Goal: Book appointment/travel/reservation

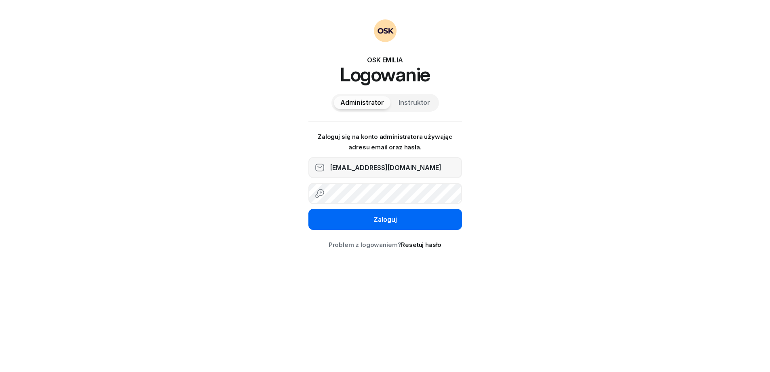
click at [361, 219] on button "Zaloguj" at bounding box center [386, 219] width 154 height 21
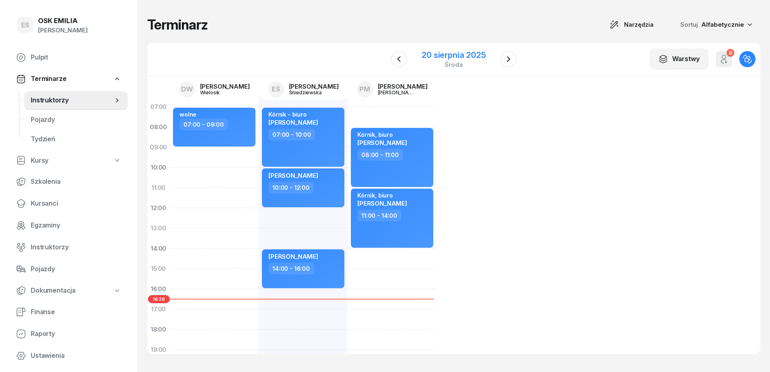
click at [473, 57] on div "20 sierpnia 2025" at bounding box center [454, 55] width 64 height 8
click at [507, 57] on icon "button" at bounding box center [508, 59] width 3 height 6
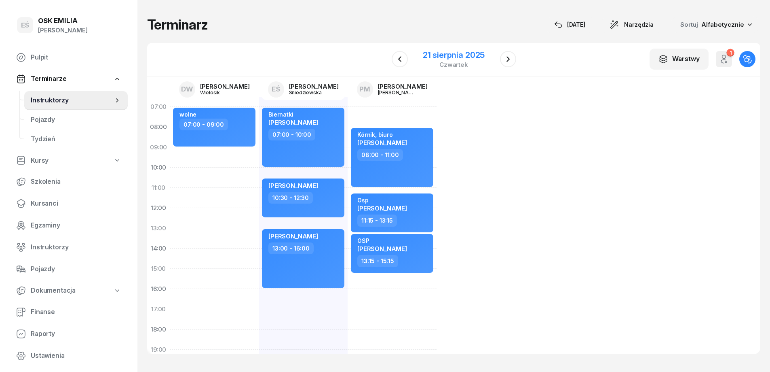
click at [475, 55] on div "21 sierpnia 2025" at bounding box center [454, 55] width 62 height 8
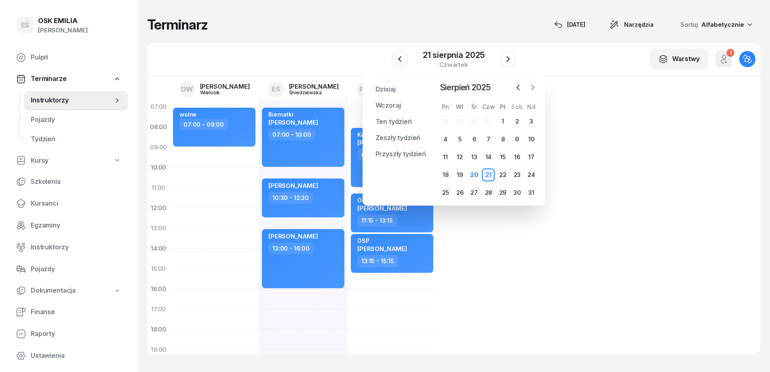
click at [532, 89] on icon "button" at bounding box center [533, 87] width 8 height 8
click at [475, 139] on div "10" at bounding box center [474, 139] width 13 height 13
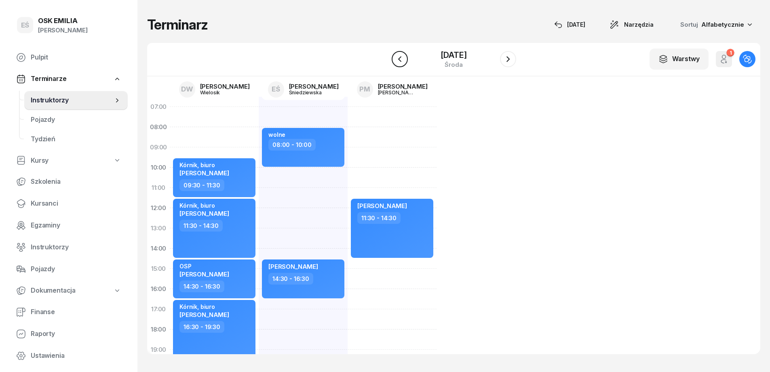
click at [398, 55] on icon "button" at bounding box center [400, 59] width 10 height 10
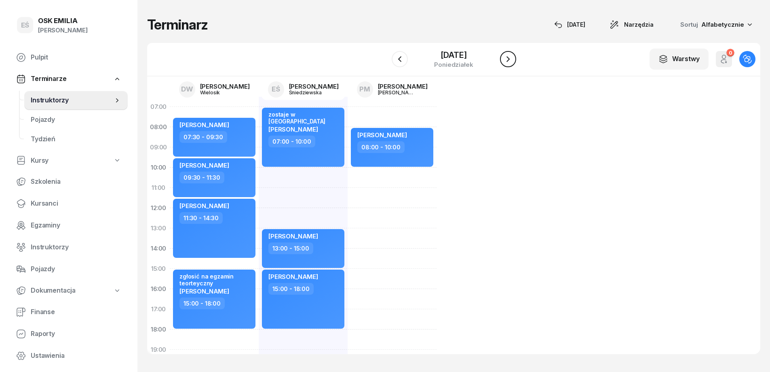
click at [502, 55] on button "button" at bounding box center [508, 59] width 16 height 16
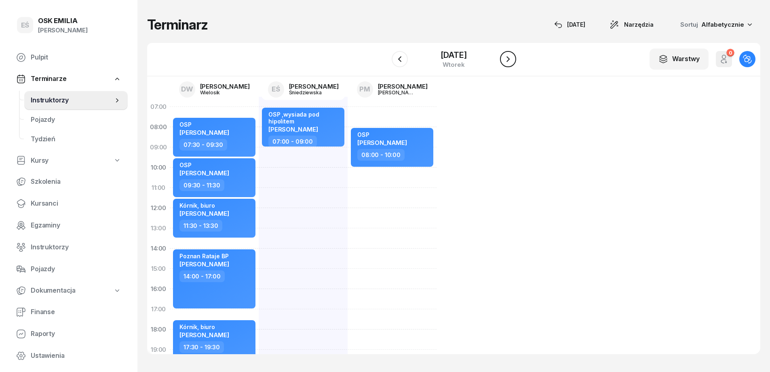
click at [511, 57] on icon "button" at bounding box center [509, 59] width 10 height 10
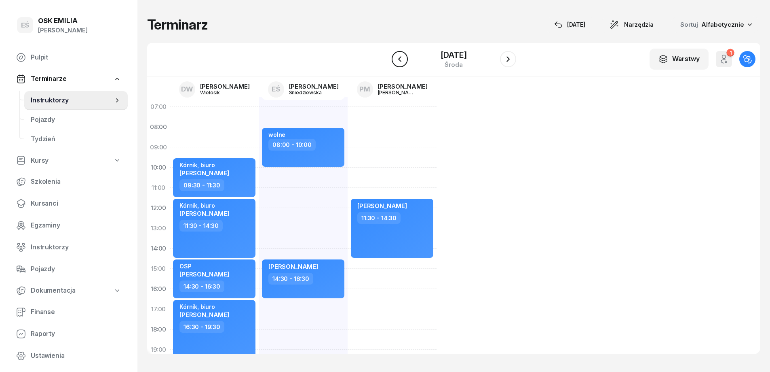
click at [403, 59] on button "button" at bounding box center [400, 59] width 16 height 16
click at [403, 59] on icon "button" at bounding box center [400, 59] width 10 height 10
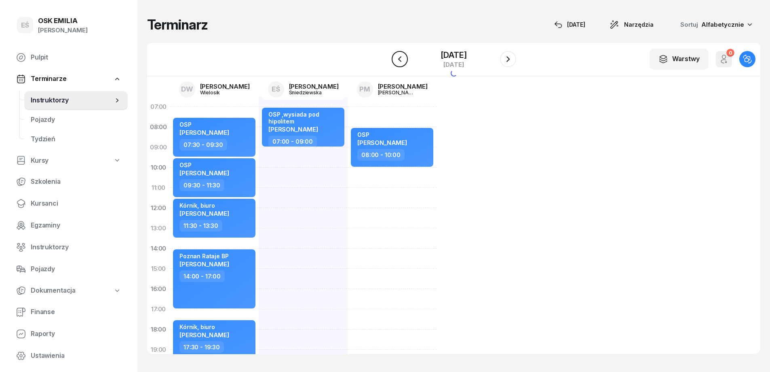
click at [403, 59] on icon "button" at bounding box center [400, 59] width 10 height 10
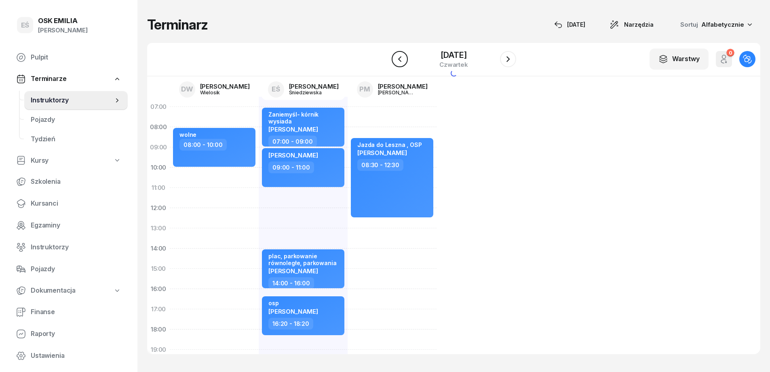
click at [403, 59] on icon "button" at bounding box center [400, 59] width 10 height 10
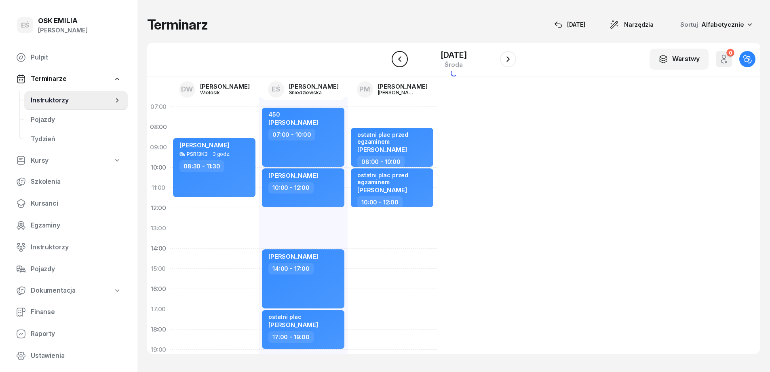
click at [403, 59] on icon "button" at bounding box center [400, 59] width 10 height 10
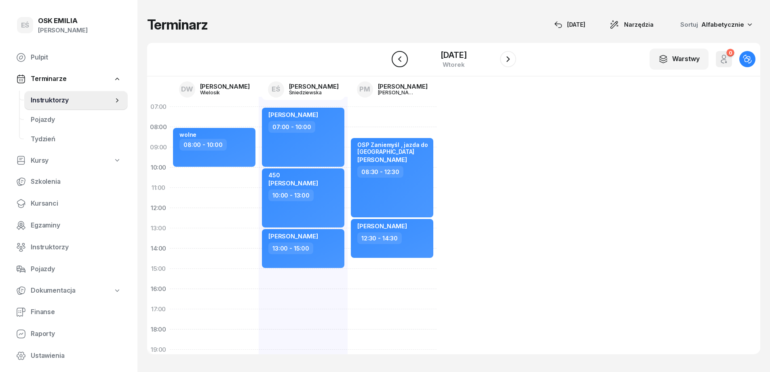
click at [403, 59] on icon "button" at bounding box center [400, 59] width 10 height 10
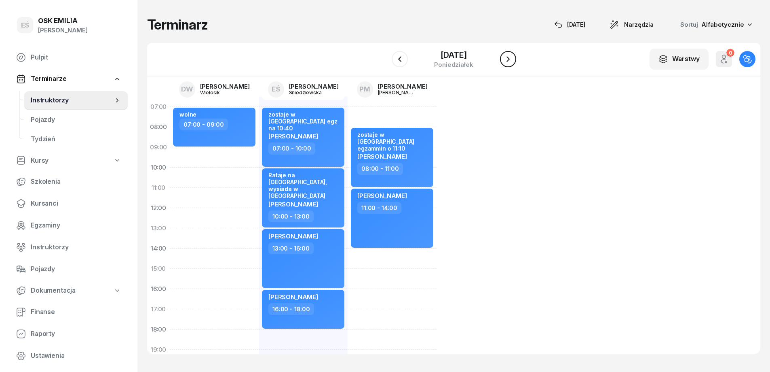
click at [506, 55] on icon "button" at bounding box center [509, 59] width 10 height 10
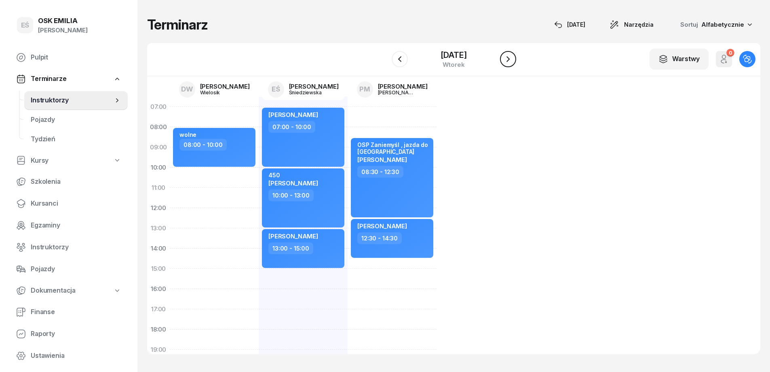
click at [506, 55] on icon "button" at bounding box center [509, 59] width 10 height 10
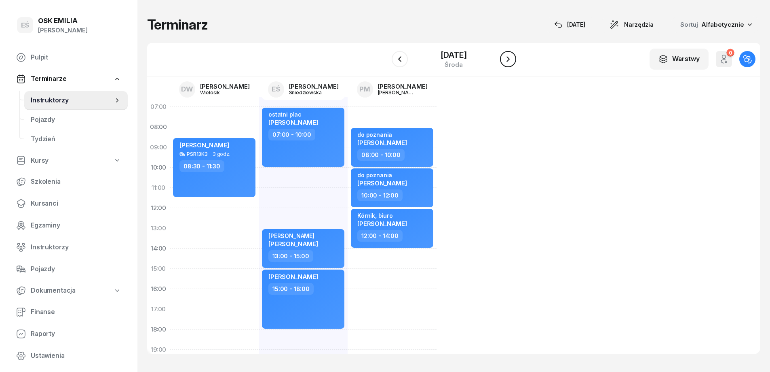
click at [511, 60] on icon "button" at bounding box center [509, 59] width 10 height 10
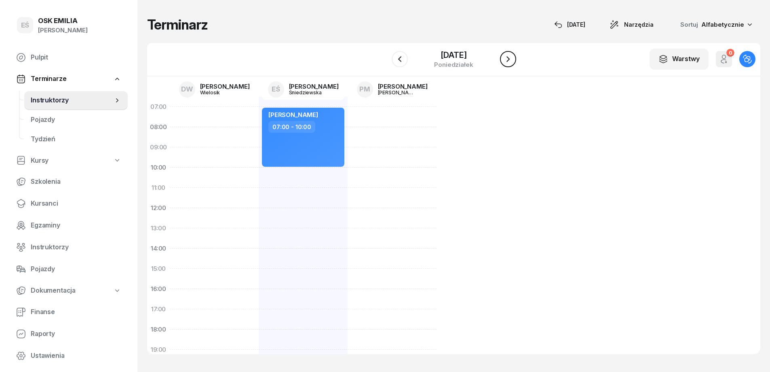
click at [511, 60] on icon "button" at bounding box center [509, 59] width 10 height 10
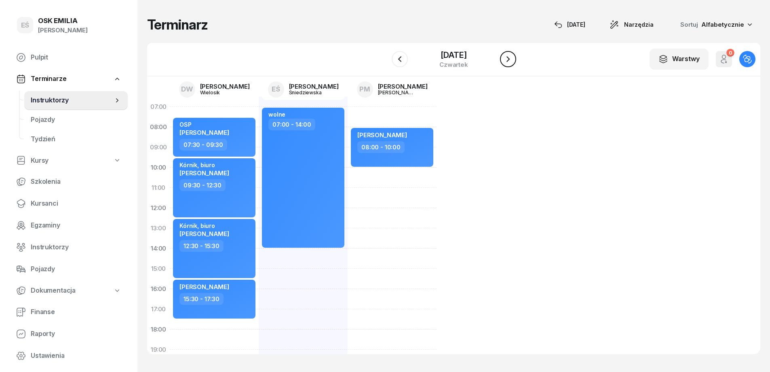
click at [510, 63] on icon "button" at bounding box center [509, 59] width 10 height 10
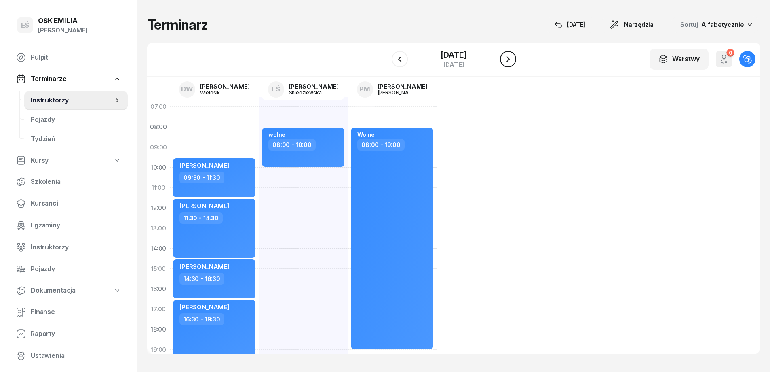
click at [513, 57] on icon "button" at bounding box center [509, 59] width 10 height 10
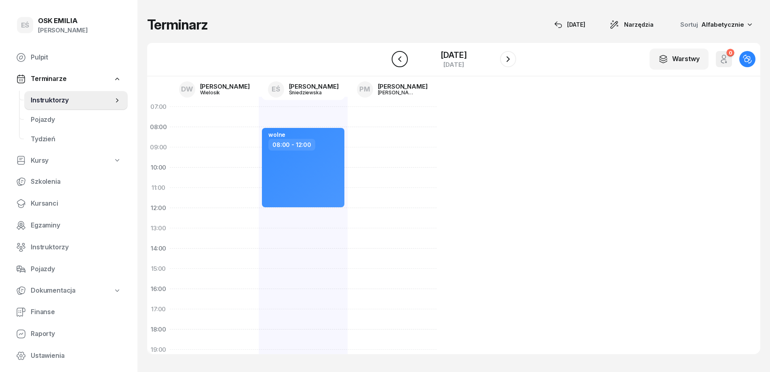
click at [396, 64] on icon "button" at bounding box center [400, 59] width 10 height 10
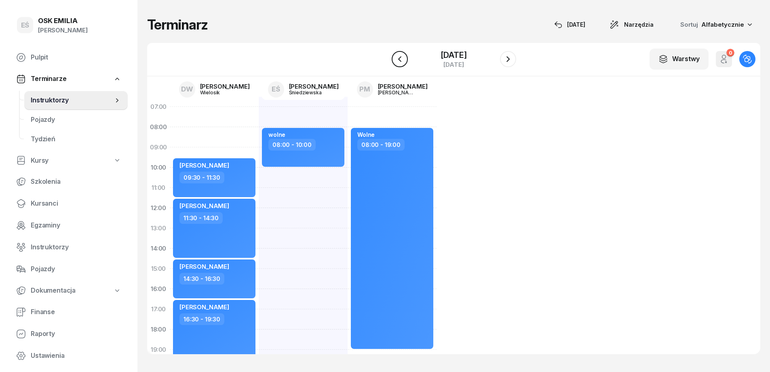
click at [396, 60] on icon "button" at bounding box center [400, 59] width 10 height 10
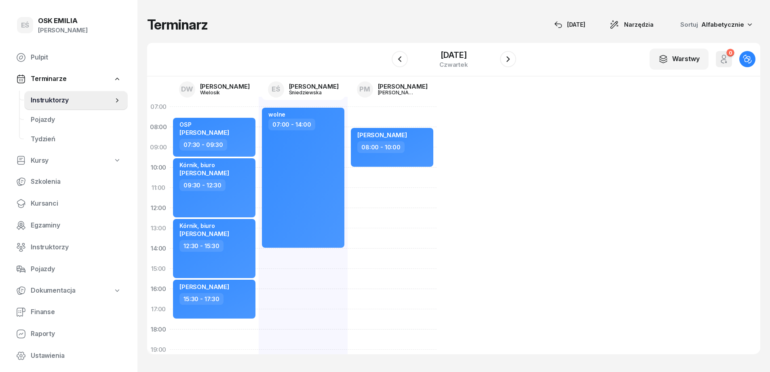
click at [361, 177] on div "[PERSON_NAME] 08:00 - 10:00" at bounding box center [392, 279] width 89 height 364
select select "10"
select select "12"
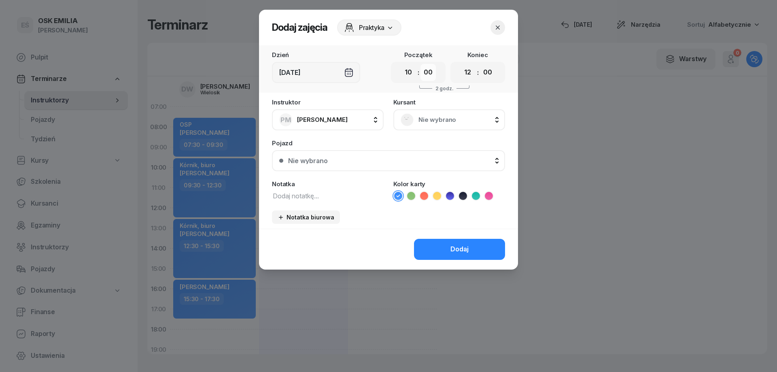
click at [428, 75] on select "00 05 10 15 20 25 30 35 40 45 50 55" at bounding box center [427, 72] width 15 height 17
select select "30"
click at [420, 64] on select "00 05 10 15 20 25 30 35 40 45 50 55" at bounding box center [427, 72] width 15 height 17
drag, startPoint x: 471, startPoint y: 74, endPoint x: 471, endPoint y: 79, distance: 4.9
click at [471, 74] on select "00 01 02 03 04 05 06 07 08 09 10 11 12 13 14 15 16 17 18 19 20 21 22 23" at bounding box center [467, 72] width 15 height 17
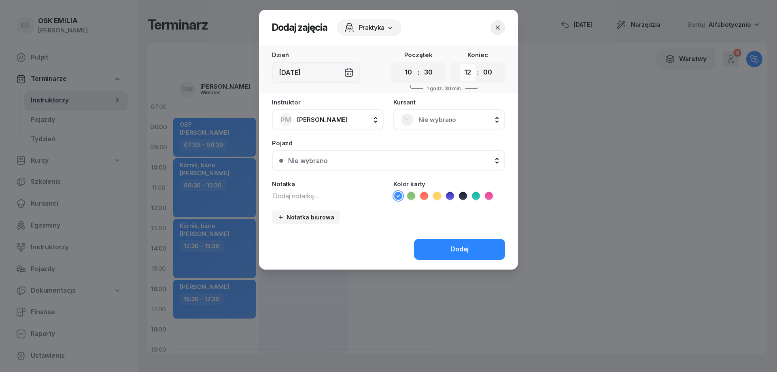
select select "13"
click at [460, 64] on select "00 01 02 03 04 05 06 07 08 09 10 11 12 13 14 15 16 17 18 19 20 21 22 23" at bounding box center [467, 72] width 15 height 17
click at [485, 80] on select "00 05 10 15 20 25 30 35 40 45 50 55" at bounding box center [487, 72] width 15 height 17
select select "30"
click at [480, 64] on select "00 05 10 15 20 25 30 35 40 45 50 55" at bounding box center [487, 72] width 15 height 17
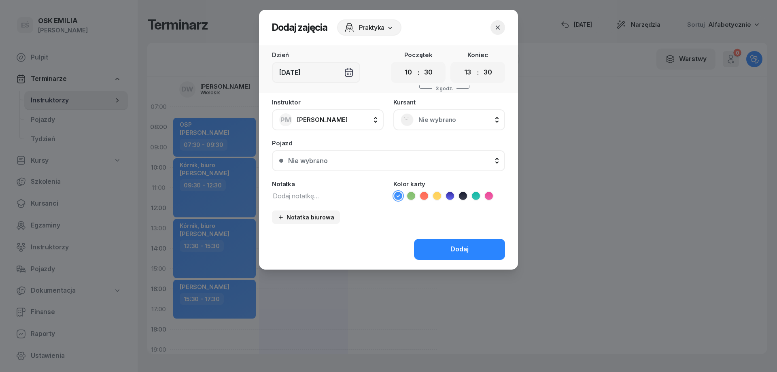
click at [443, 114] on div "Nie wybrano" at bounding box center [448, 119] width 97 height 13
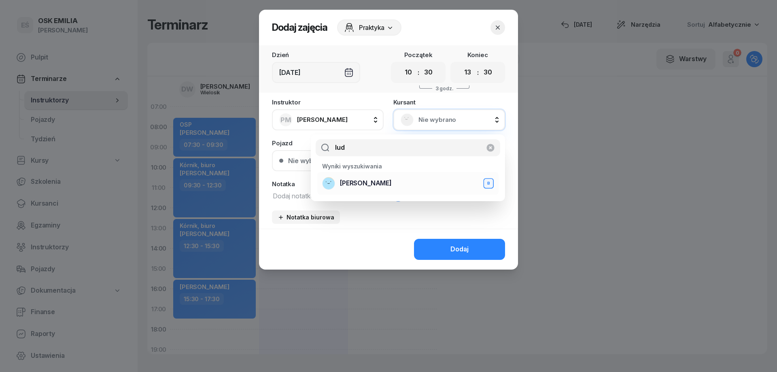
type input "lud"
click at [349, 182] on span "[PERSON_NAME]" at bounding box center [366, 183] width 52 height 11
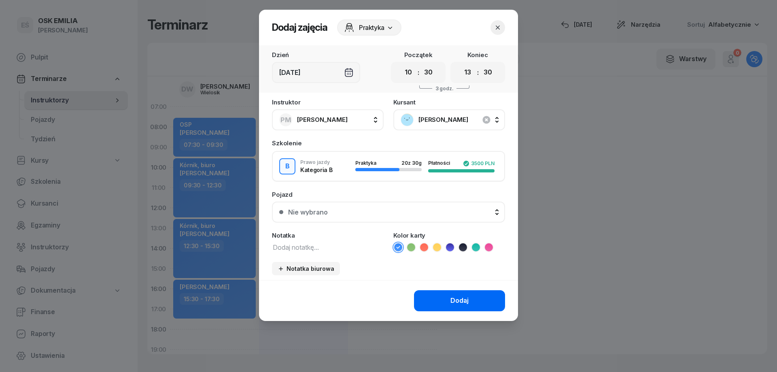
click at [447, 300] on button "Dodaj" at bounding box center [459, 300] width 91 height 21
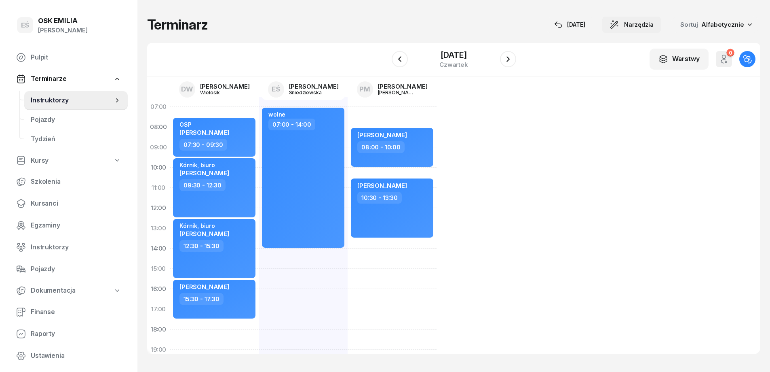
click at [639, 20] on span "Narzędzia" at bounding box center [639, 25] width 30 height 10
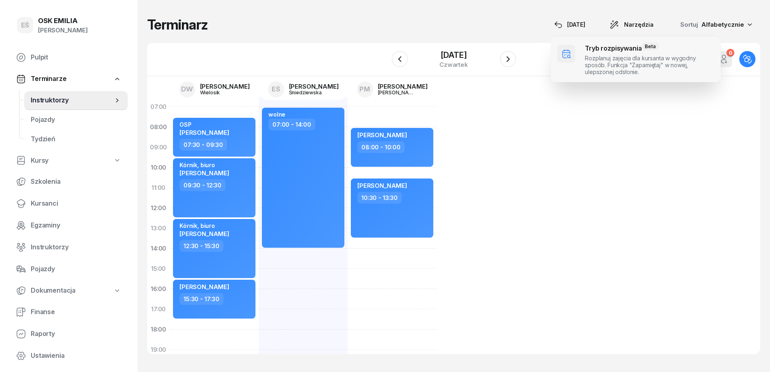
click at [601, 61] on span at bounding box center [636, 59] width 170 height 45
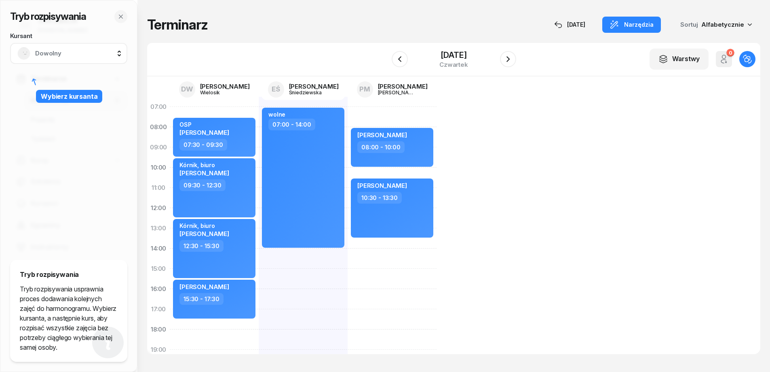
click at [59, 58] on span "Dowolny" at bounding box center [77, 53] width 85 height 11
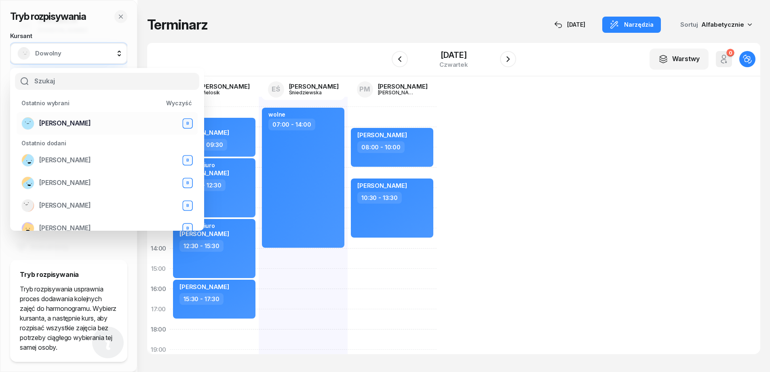
click at [80, 122] on span "[PERSON_NAME]" at bounding box center [65, 123] width 52 height 11
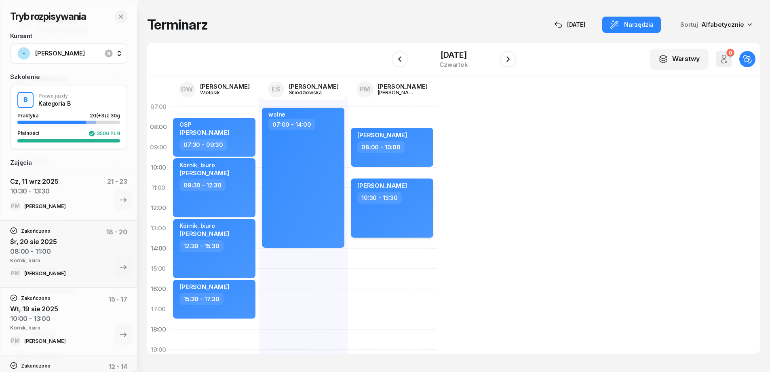
click at [421, 182] on div "[PERSON_NAME]" at bounding box center [393, 187] width 71 height 10
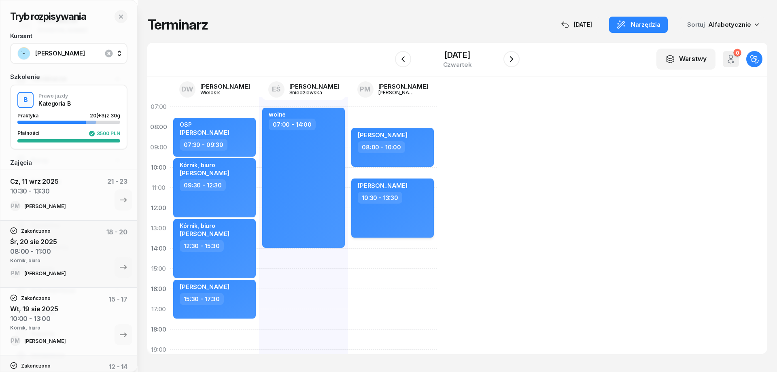
select select "10"
select select "30"
select select "13"
select select "30"
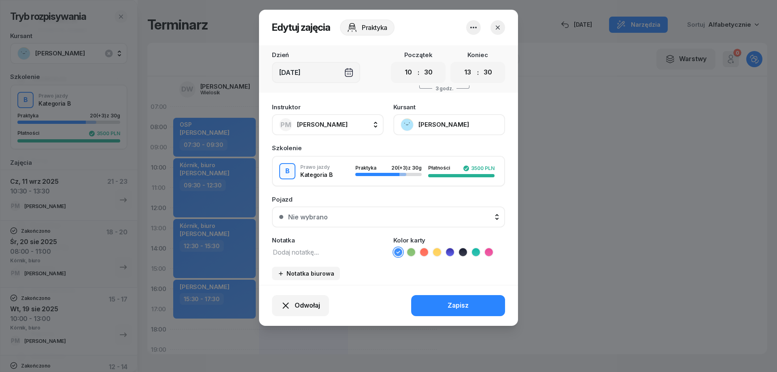
click at [308, 254] on textarea at bounding box center [328, 251] width 112 height 11
type textarea "umówić na testy w word"
click at [449, 305] on div "Zapisz" at bounding box center [457, 305] width 21 height 11
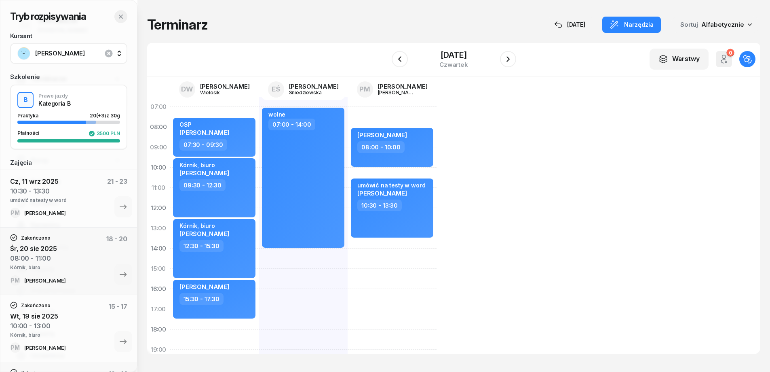
click at [121, 16] on icon "button" at bounding box center [121, 17] width 4 height 4
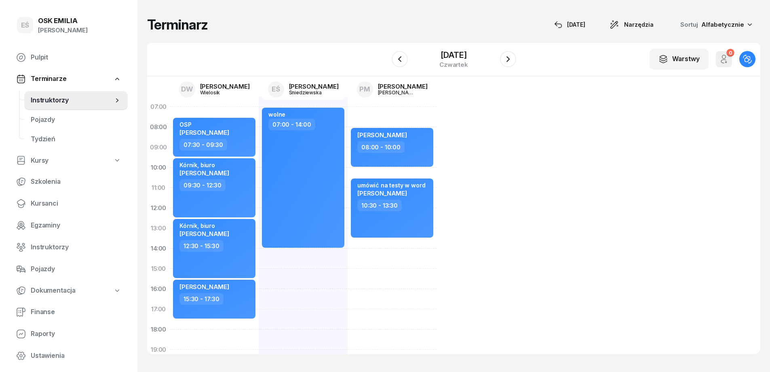
drag, startPoint x: 572, startPoint y: 165, endPoint x: 525, endPoint y: 62, distance: 113.1
click at [572, 163] on div "07:00 08:00 09:00 10:00 11:00 12:00 13:00 14:00 15:00 16:00 17:00 18:00 19:00 2…" at bounding box center [454, 214] width 614 height 277
